Goal: Task Accomplishment & Management: Manage account settings

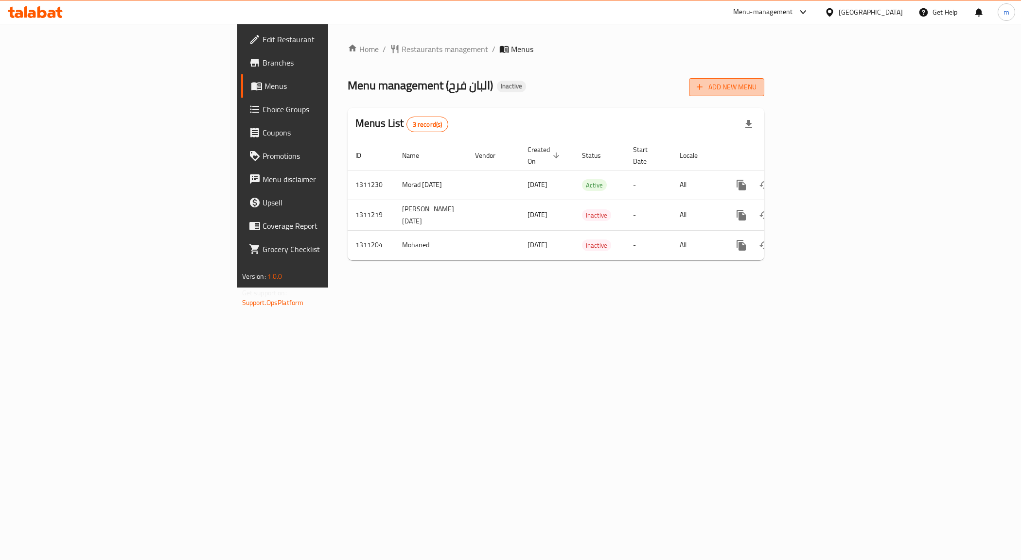
click at [756, 86] on span "Add New Menu" at bounding box center [727, 87] width 60 height 12
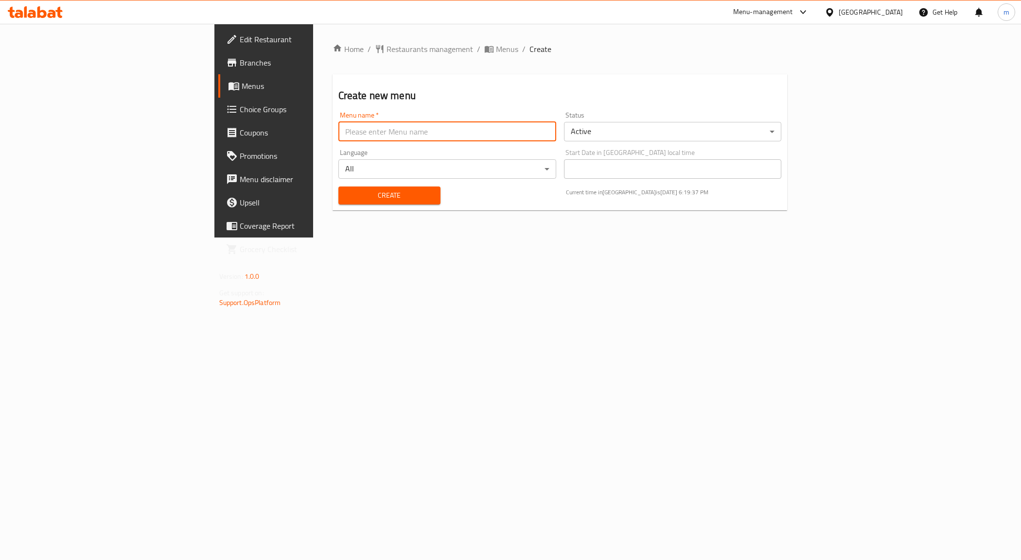
click at [411, 140] on input "text" at bounding box center [447, 131] width 218 height 19
type input "9/11/2-25"
click at [660, 129] on body "​ Menu-management [GEOGRAPHIC_DATA] Get Help m Edit Restaurant Branches Menus C…" at bounding box center [510, 292] width 1021 height 537
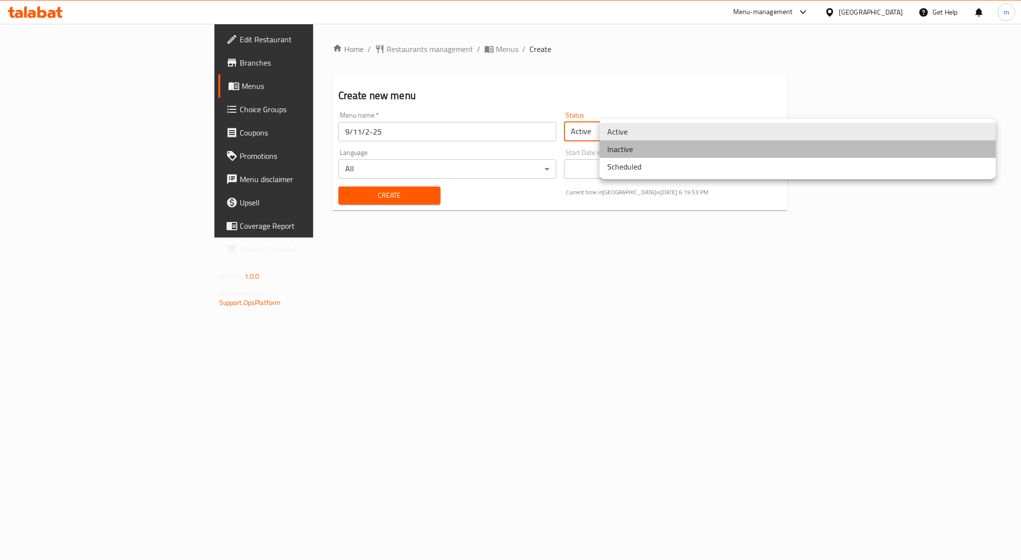
click at [657, 151] on li "Inactive" at bounding box center [797, 148] width 396 height 17
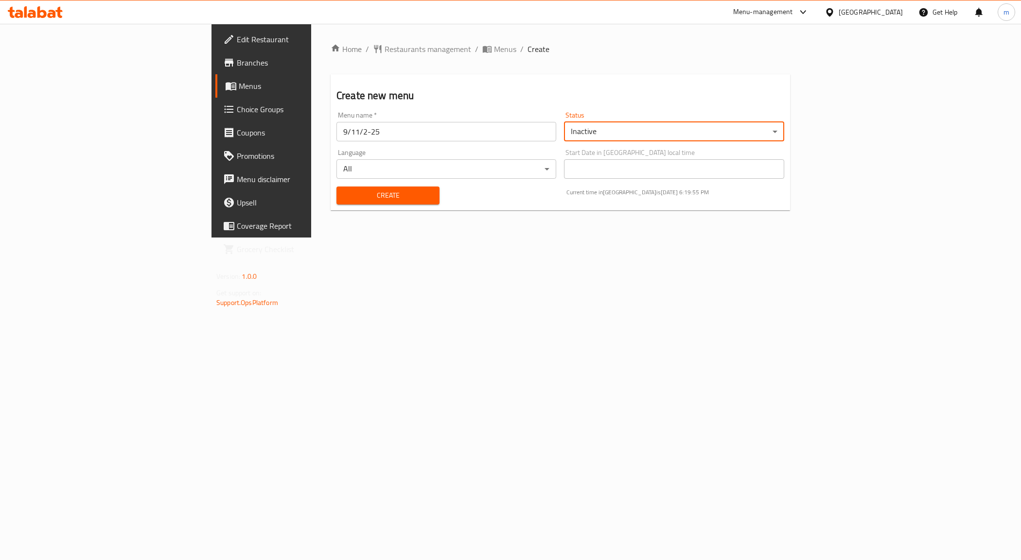
click at [344, 191] on span "Create" at bounding box center [387, 196] width 87 height 12
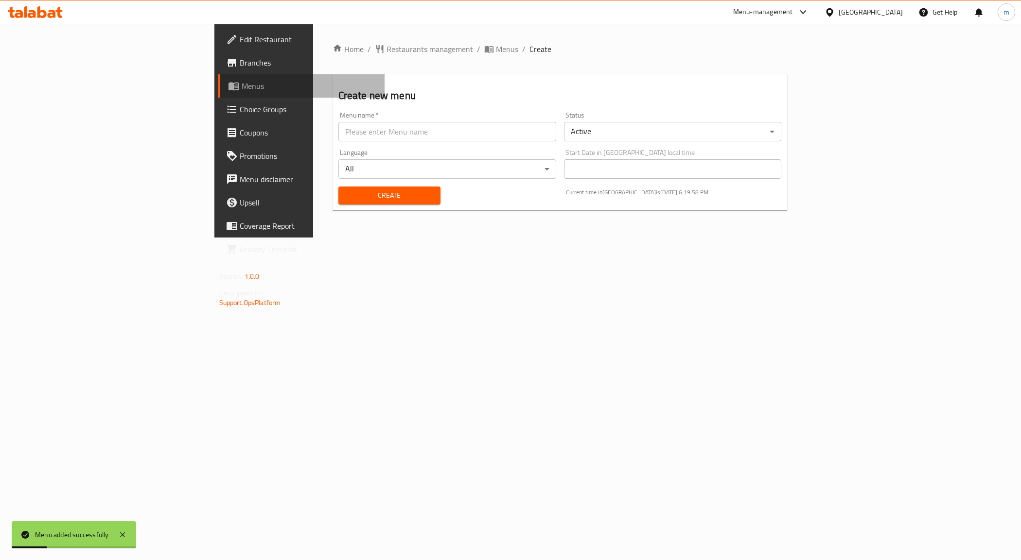
click at [242, 87] on span "Menus" at bounding box center [310, 86] width 136 height 12
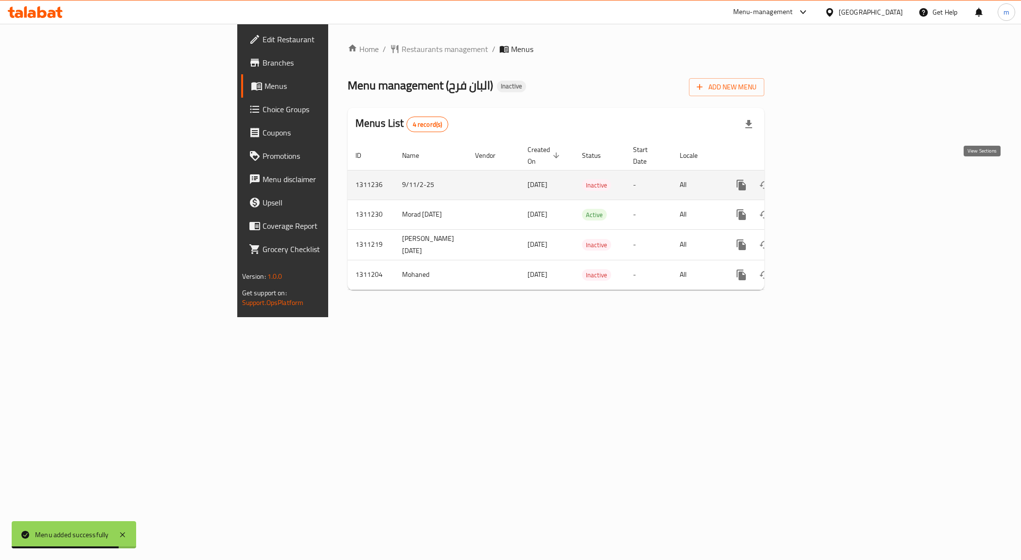
click at [817, 179] on icon "enhanced table" at bounding box center [811, 185] width 12 height 12
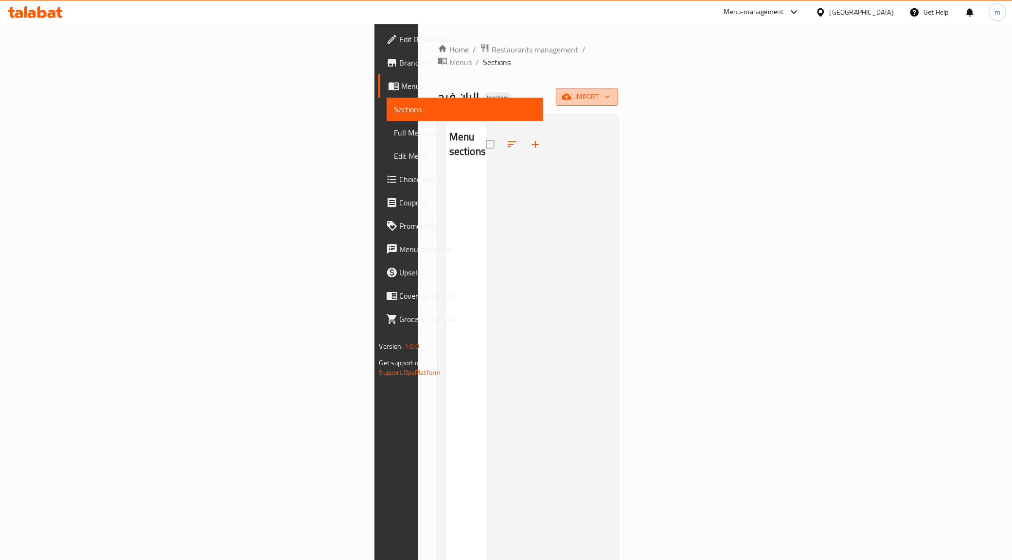
click at [610, 91] on span "import" at bounding box center [586, 97] width 47 height 12
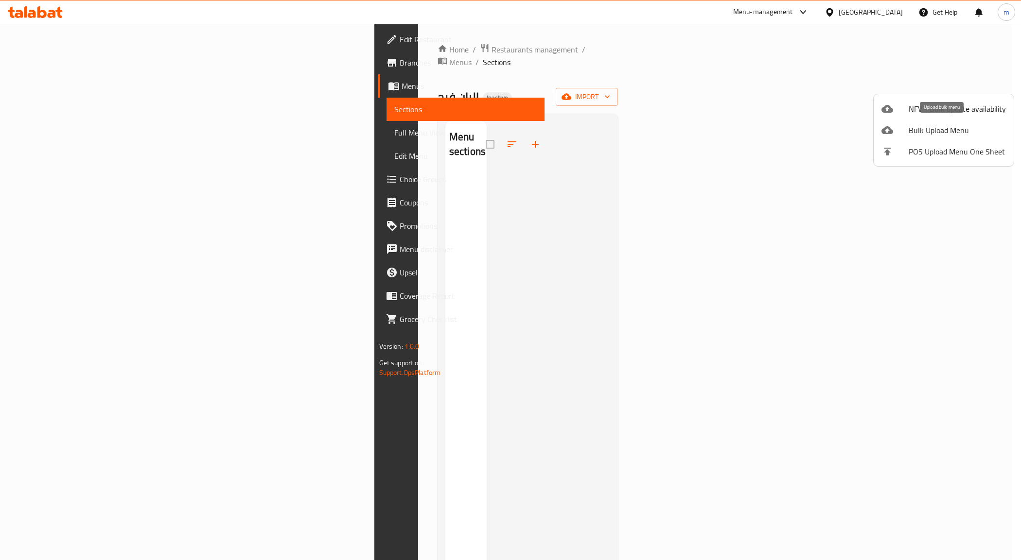
click at [931, 129] on span "Bulk Upload Menu" at bounding box center [957, 130] width 97 height 12
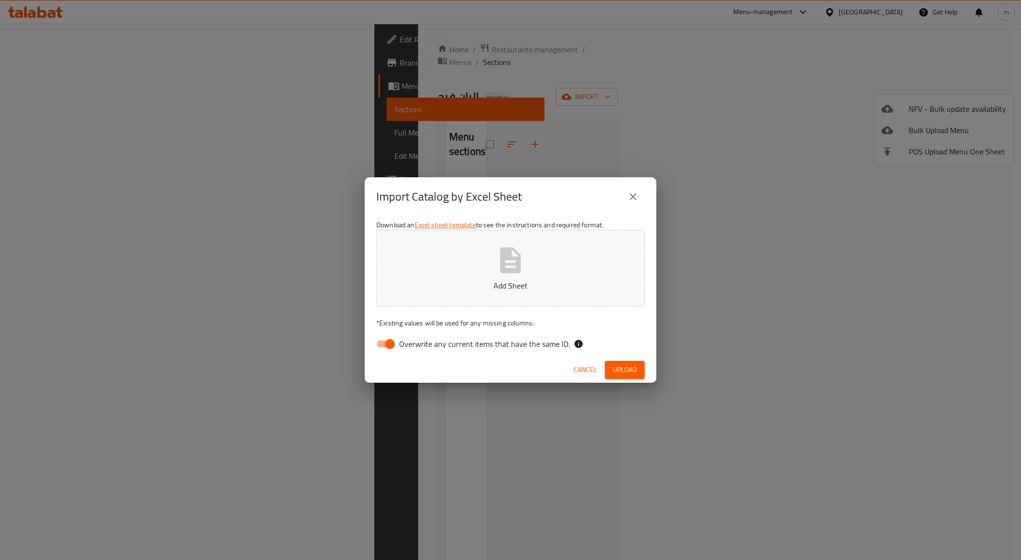
click at [474, 287] on p "Add Sheet" at bounding box center [510, 286] width 238 height 12
click at [391, 344] on input "Overwrite any current items that have the same ID." at bounding box center [389, 344] width 55 height 18
checkbox input "false"
click at [616, 364] on span "Upload" at bounding box center [624, 370] width 24 height 12
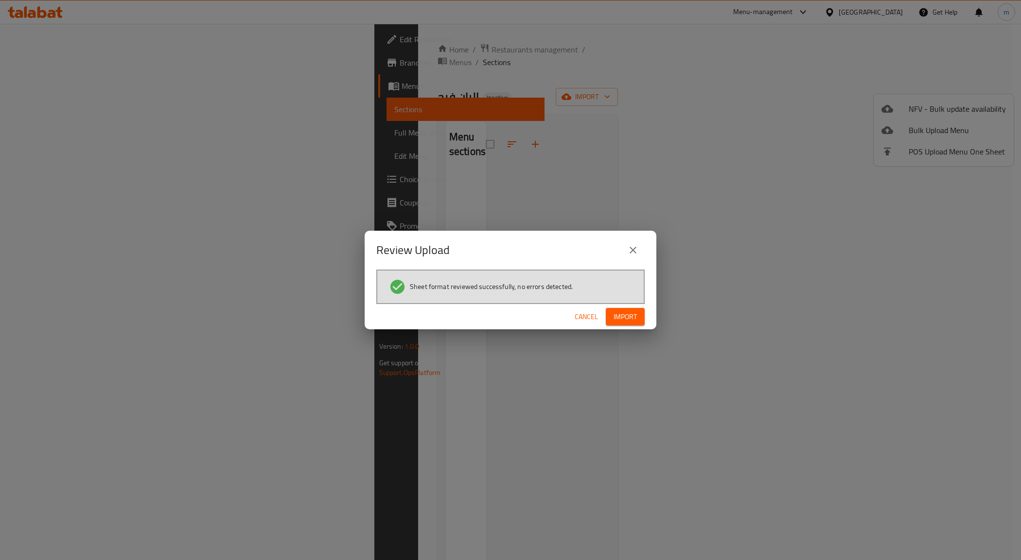
click at [623, 311] on span "Import" at bounding box center [624, 317] width 23 height 12
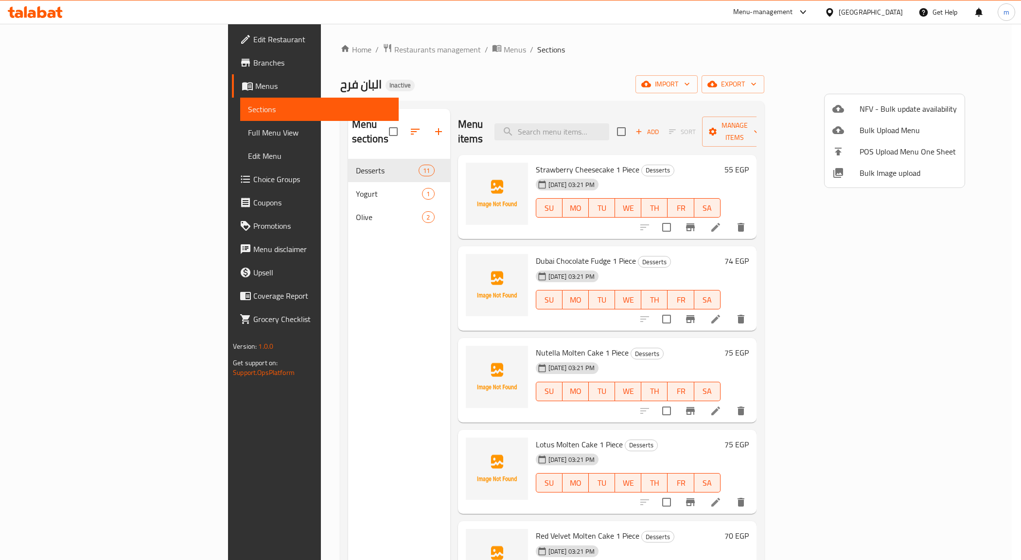
click at [50, 132] on div at bounding box center [510, 280] width 1021 height 560
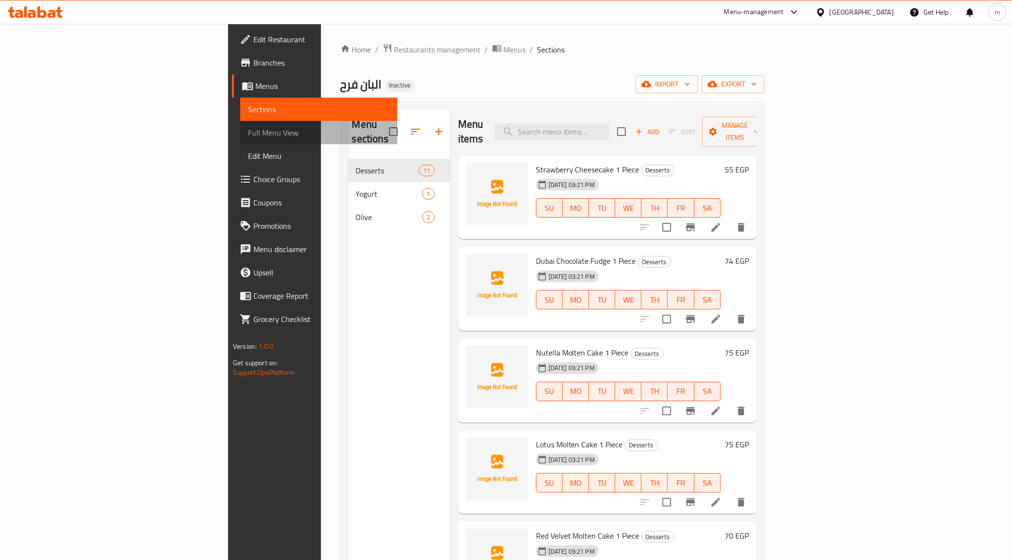
click at [240, 125] on link "Full Menu View" at bounding box center [318, 132] width 157 height 23
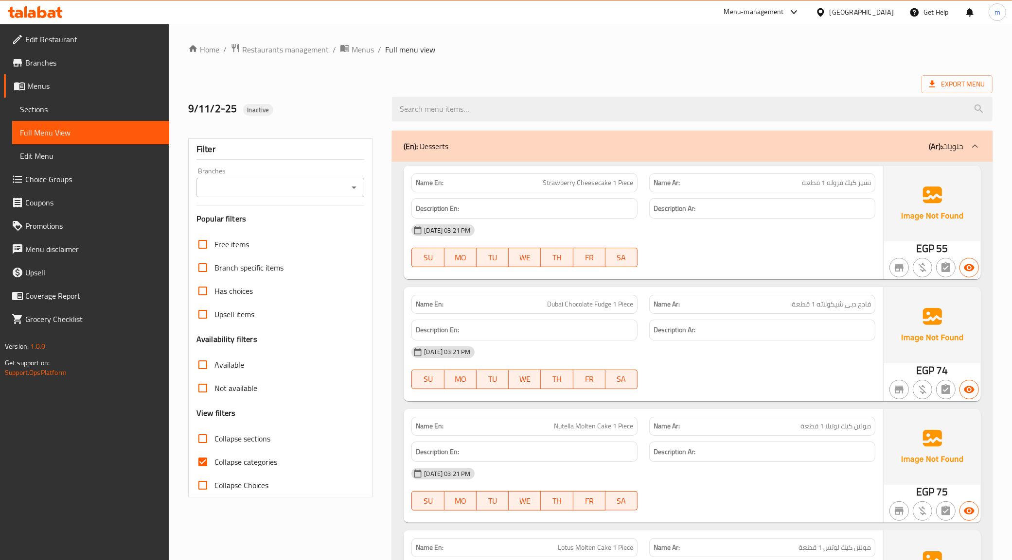
click at [277, 461] on span "Collapse categories" at bounding box center [245, 462] width 63 height 12
click at [214, 461] on input "Collapse categories" at bounding box center [202, 462] width 23 height 23
checkbox input "false"
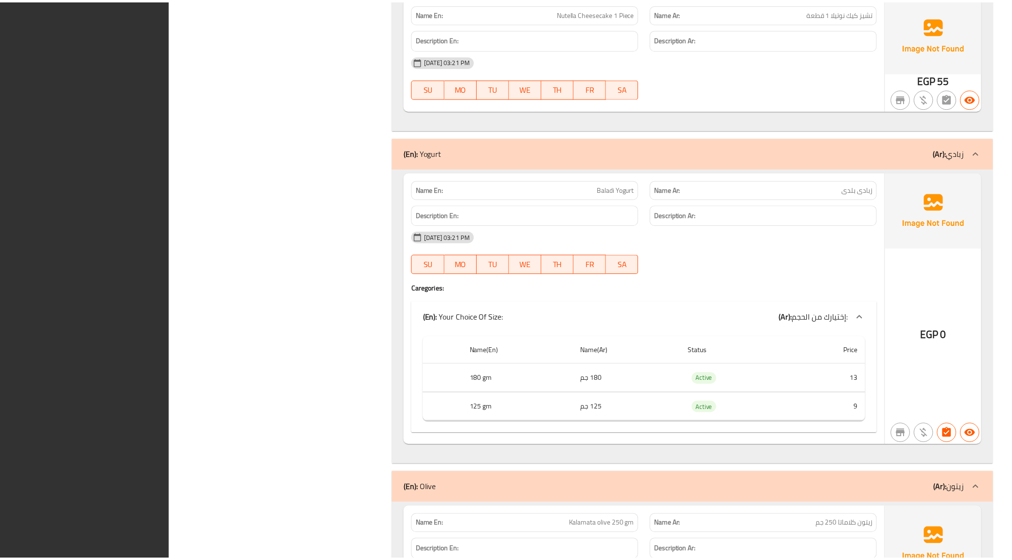
scroll to position [1610, 0]
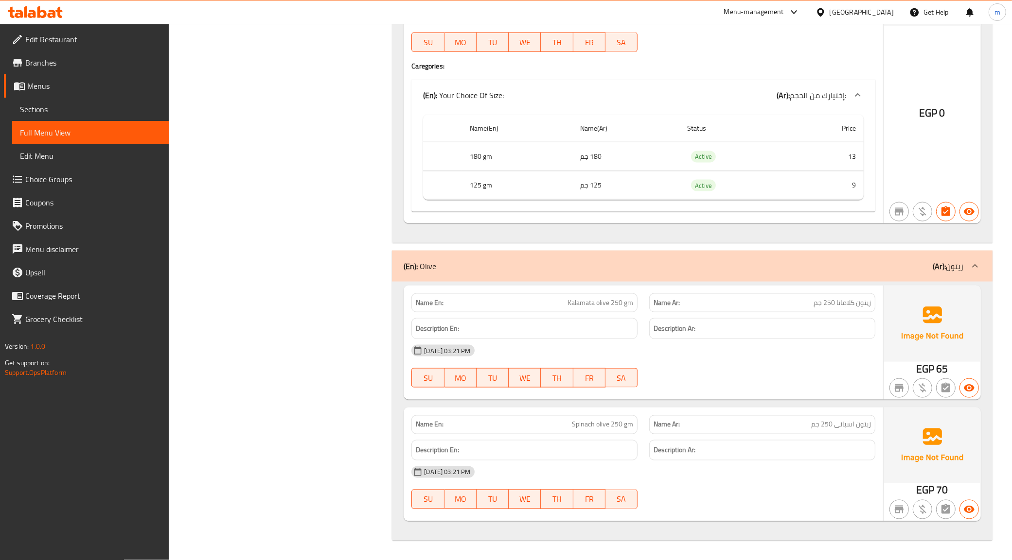
click at [86, 57] on span "Branches" at bounding box center [93, 63] width 136 height 12
